Goal: Transaction & Acquisition: Purchase product/service

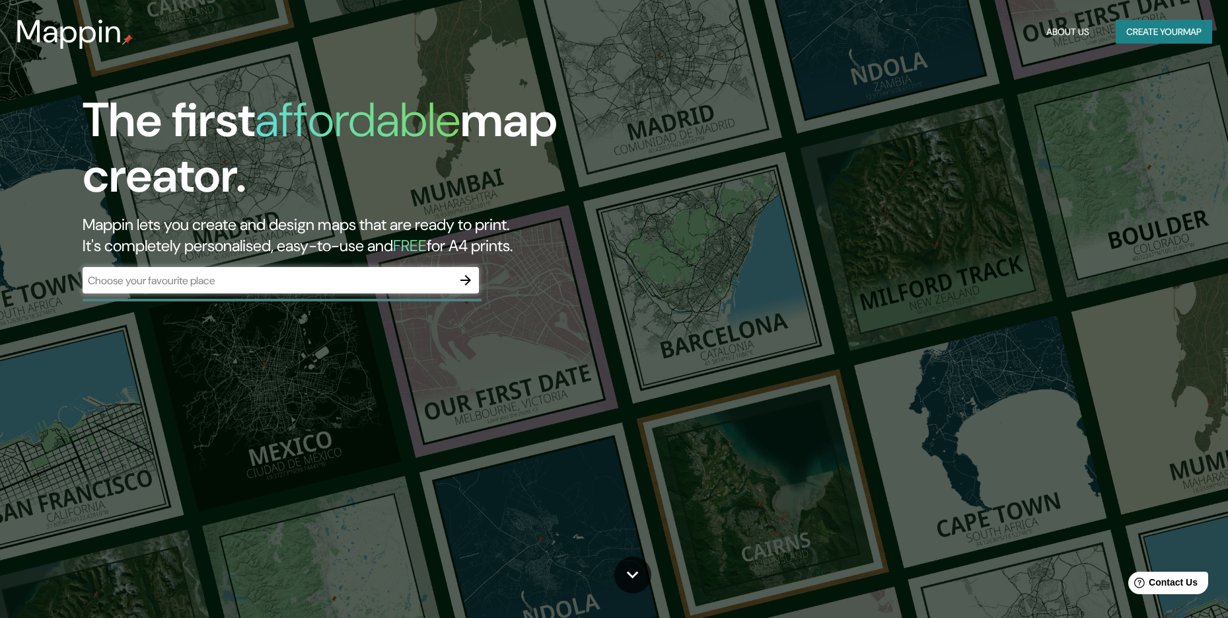
click at [400, 294] on div "​" at bounding box center [281, 281] width 396 height 29
click at [460, 276] on icon "button" at bounding box center [466, 280] width 16 height 16
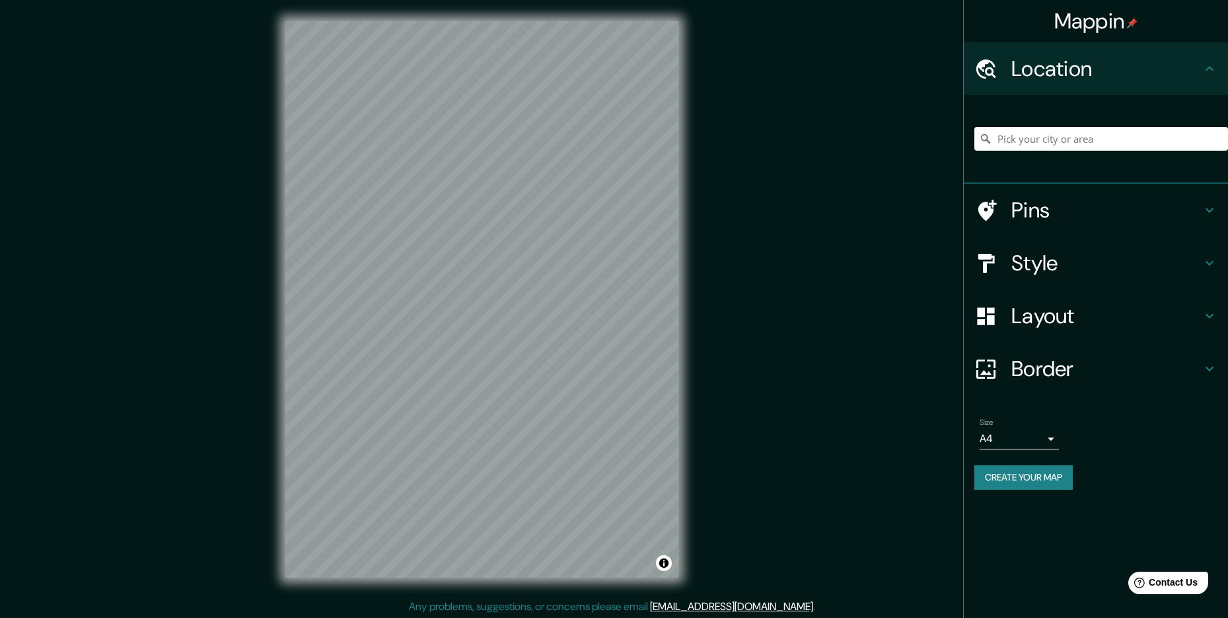
click at [1043, 133] on input "Pick your city or area" at bounding box center [1102, 139] width 254 height 24
type input "Huánuco, Huanuco, Peru"
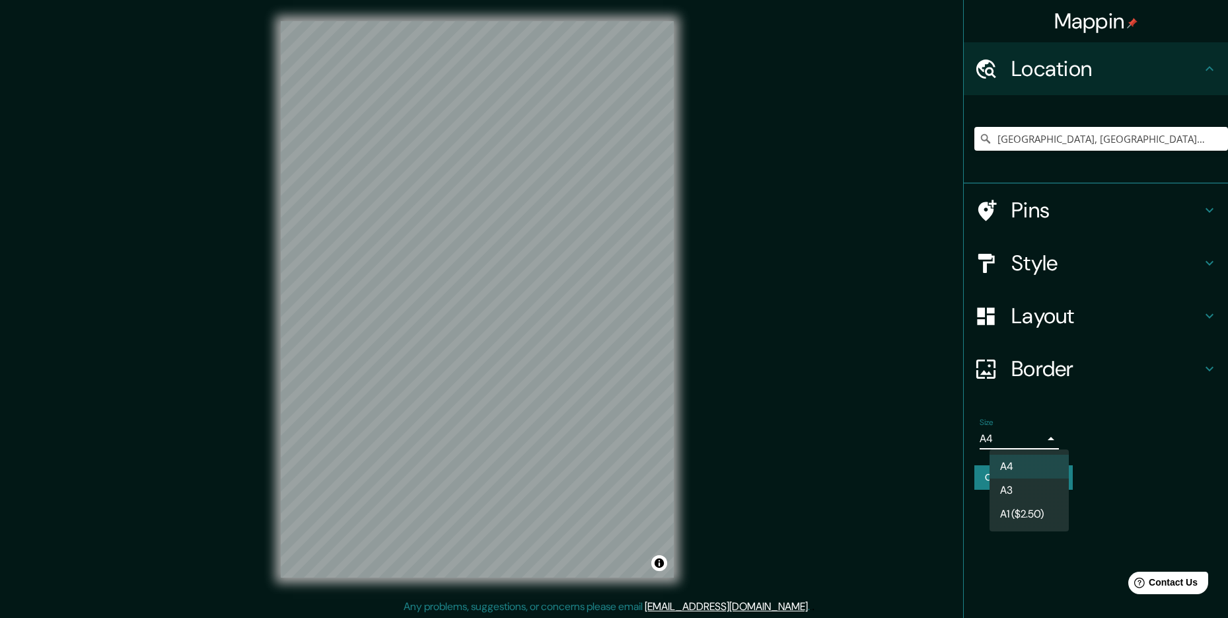
click at [1022, 438] on body "Mappin Location Huánuco, Huanuco, Peru Huánuco Huanuco, Peru Huanuco Peru Huánu…" at bounding box center [614, 309] width 1228 height 618
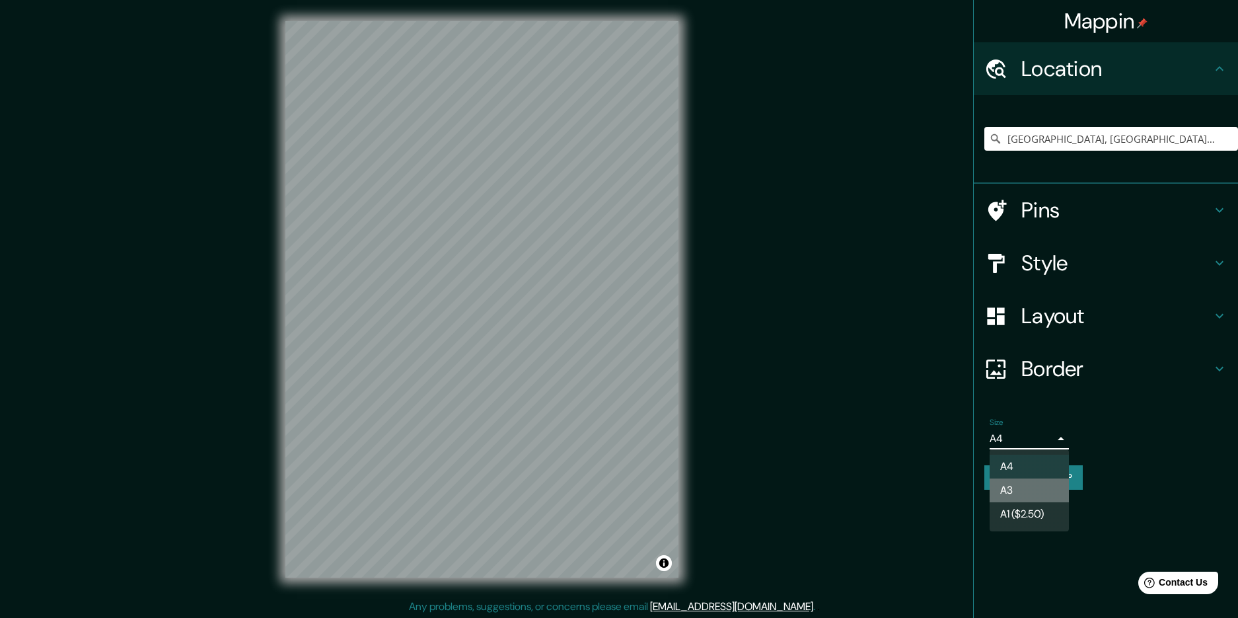
click at [1021, 491] on li "A3" at bounding box center [1029, 490] width 79 height 24
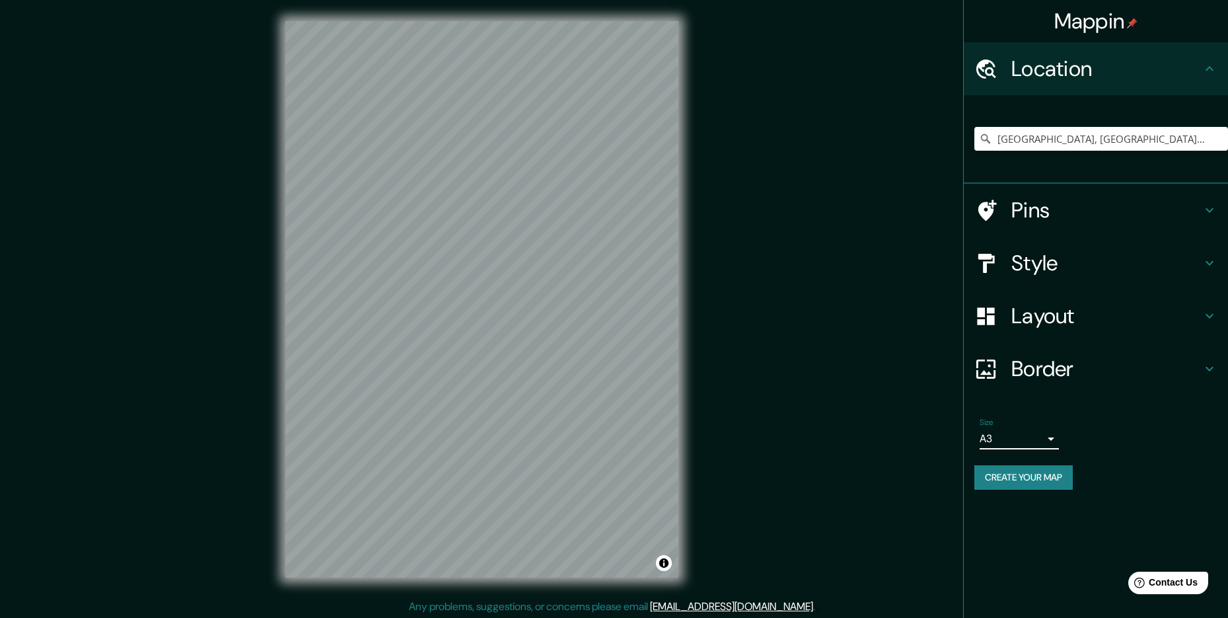
click at [1043, 430] on body "Mappin Location Huánuco, Huanuco, Peru Huánuco Huanuco, Peru Huanuco Peru Huánu…" at bounding box center [614, 309] width 1228 height 618
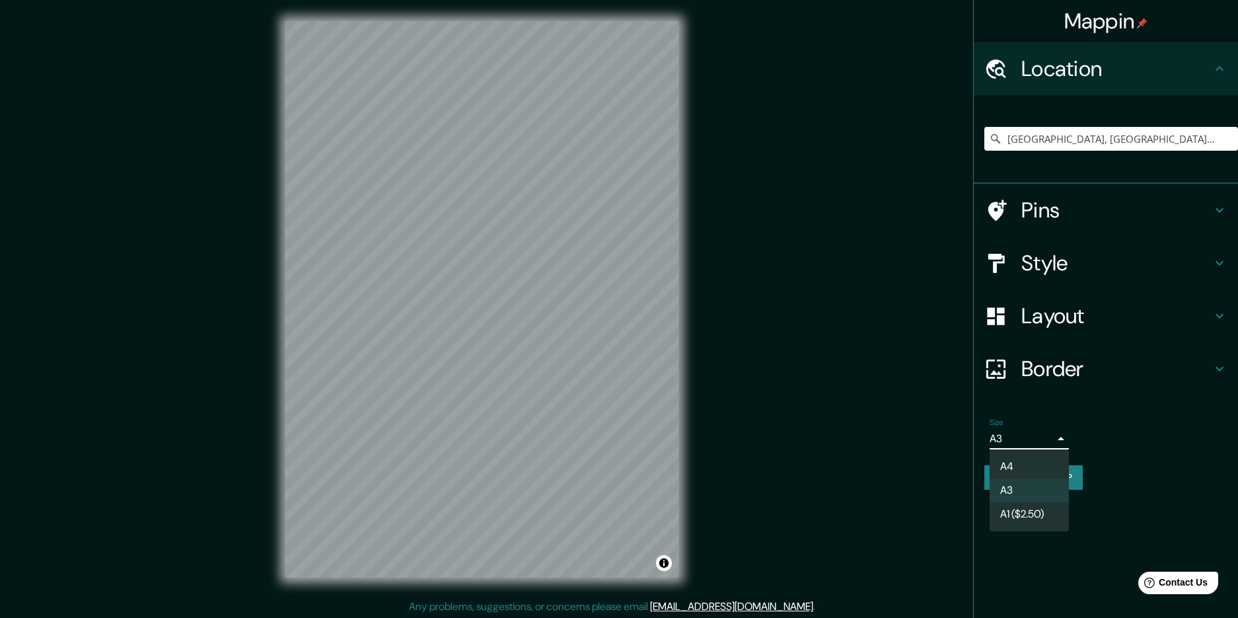
click at [1028, 457] on li "A4" at bounding box center [1029, 467] width 79 height 24
type input "single"
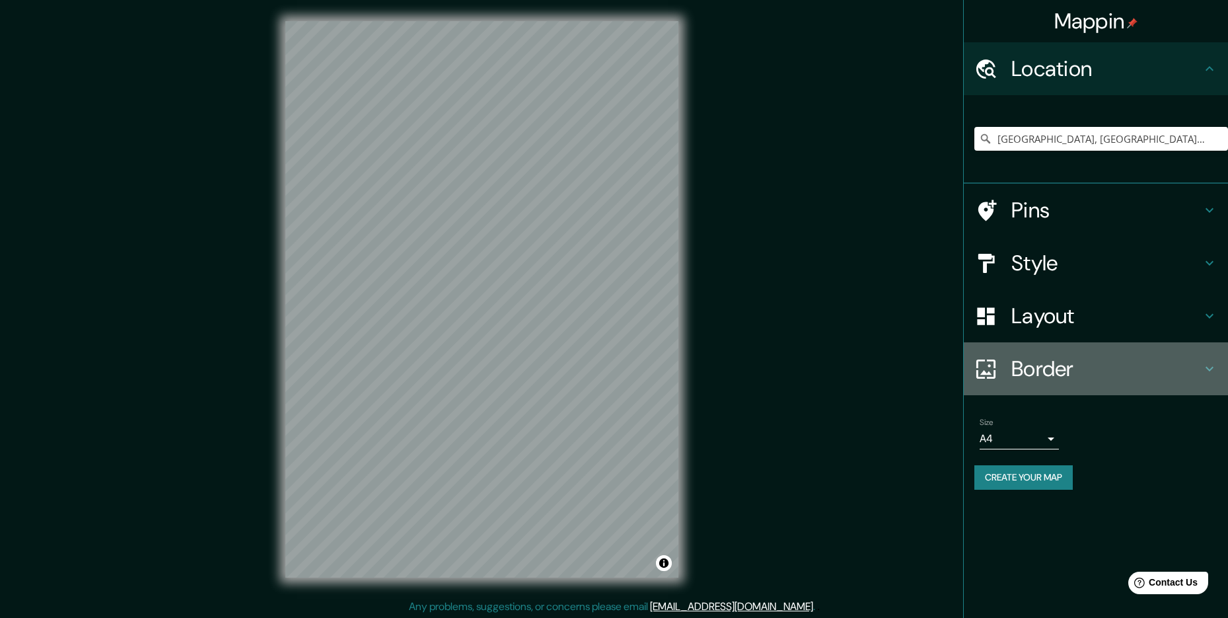
click at [1059, 361] on h4 "Border" at bounding box center [1107, 368] width 190 height 26
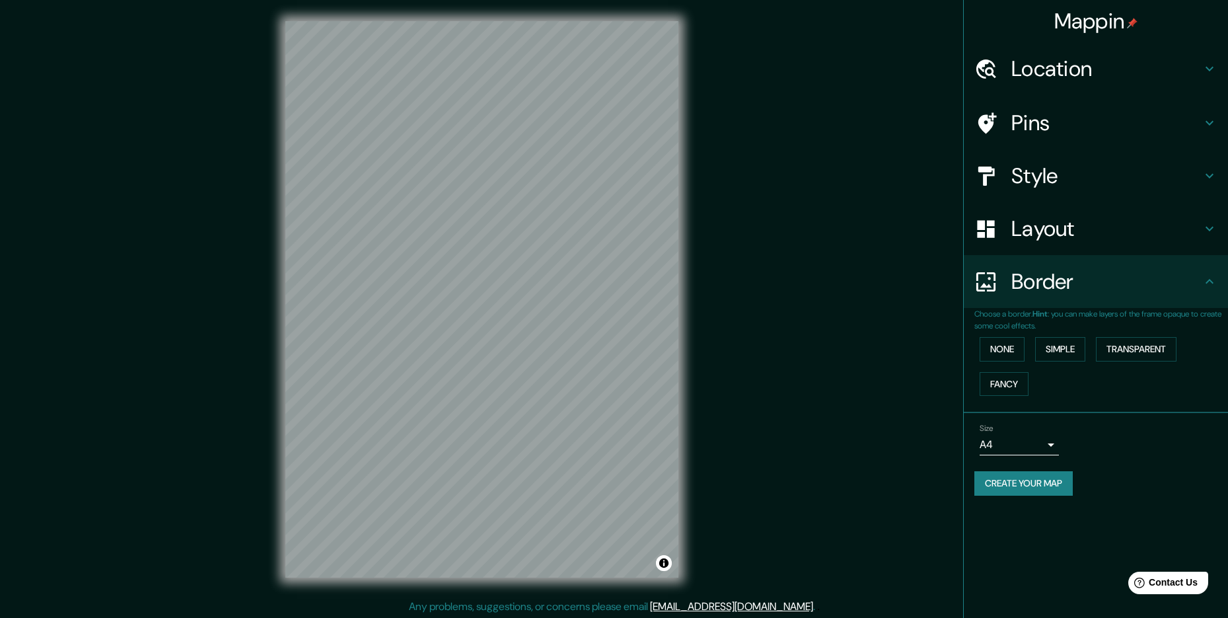
click at [1057, 234] on h4 "Layout" at bounding box center [1107, 228] width 190 height 26
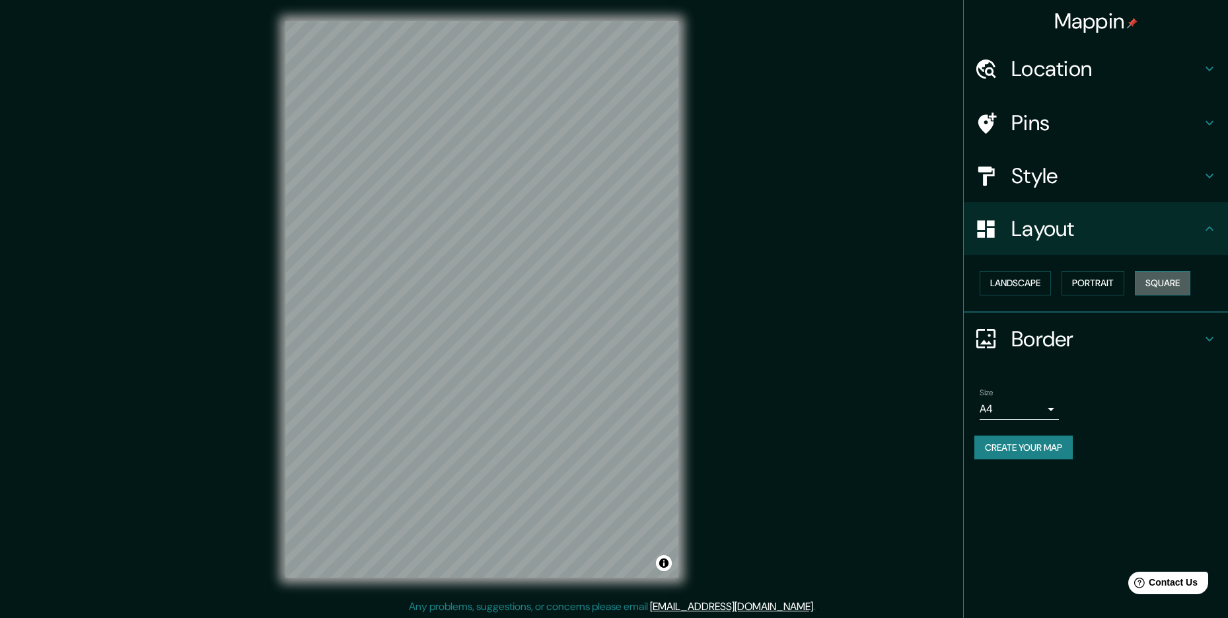
click at [1154, 284] on button "Square" at bounding box center [1162, 283] width 55 height 24
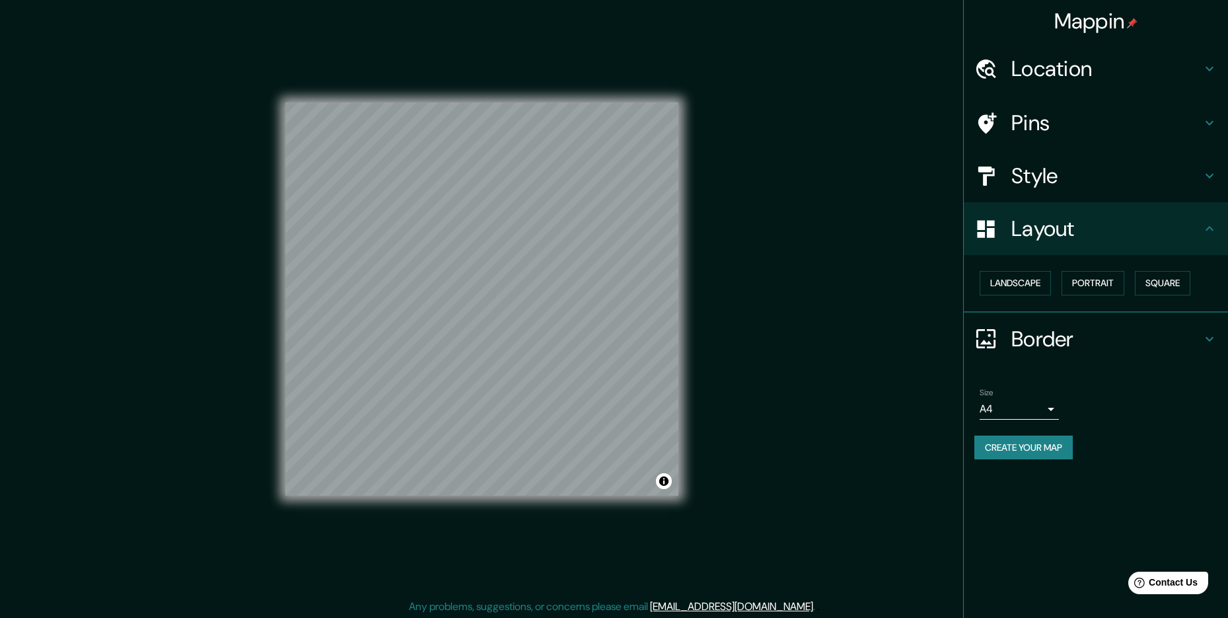
click at [1000, 441] on button "Create your map" at bounding box center [1024, 447] width 98 height 24
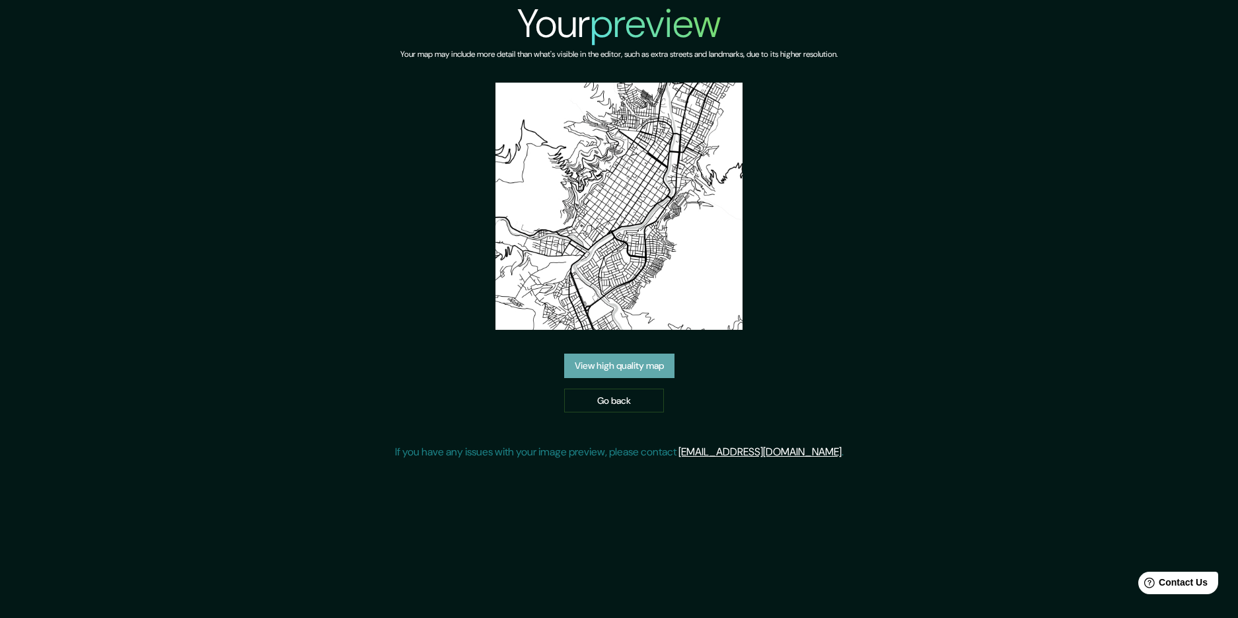
click at [654, 359] on link "View high quality map" at bounding box center [619, 365] width 110 height 24
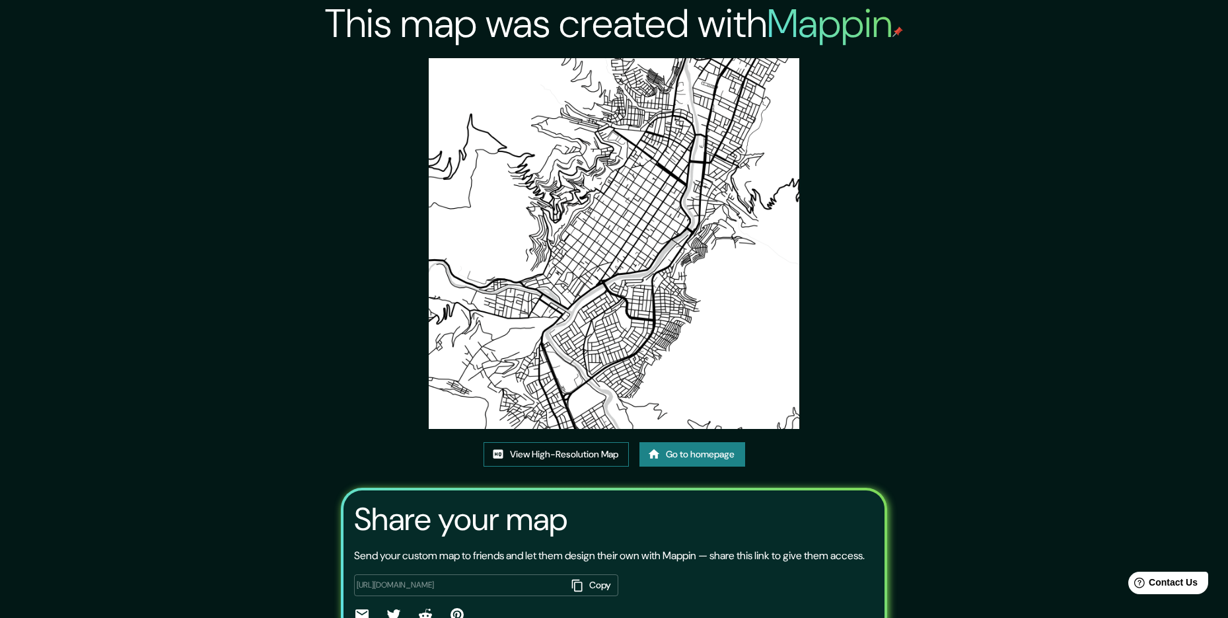
click at [609, 459] on link "View High-Resolution Map" at bounding box center [556, 454] width 145 height 24
